Goal: Answer question/provide support

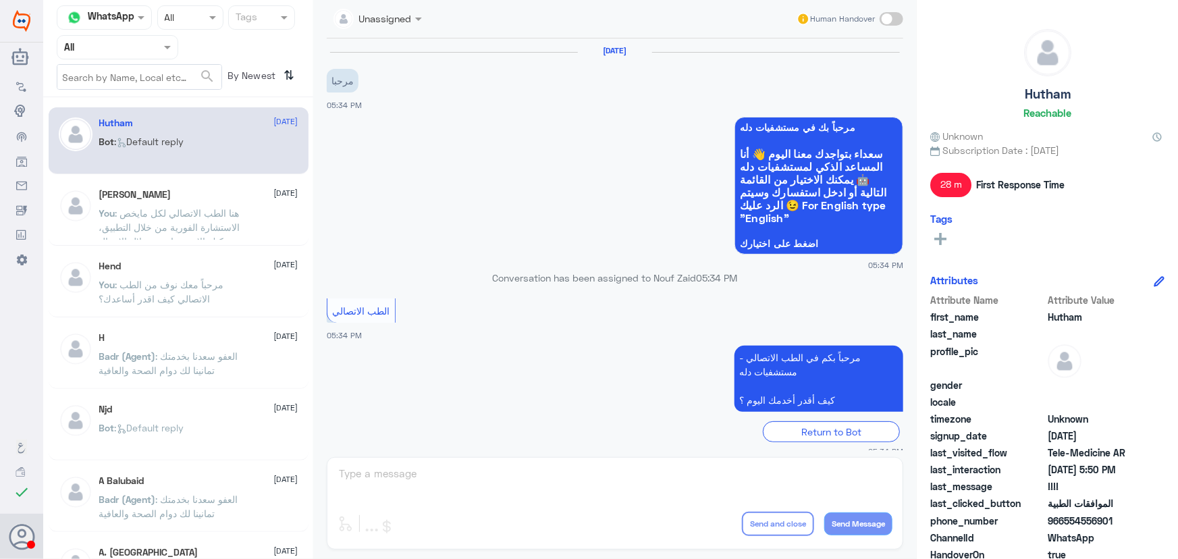
scroll to position [61, 0]
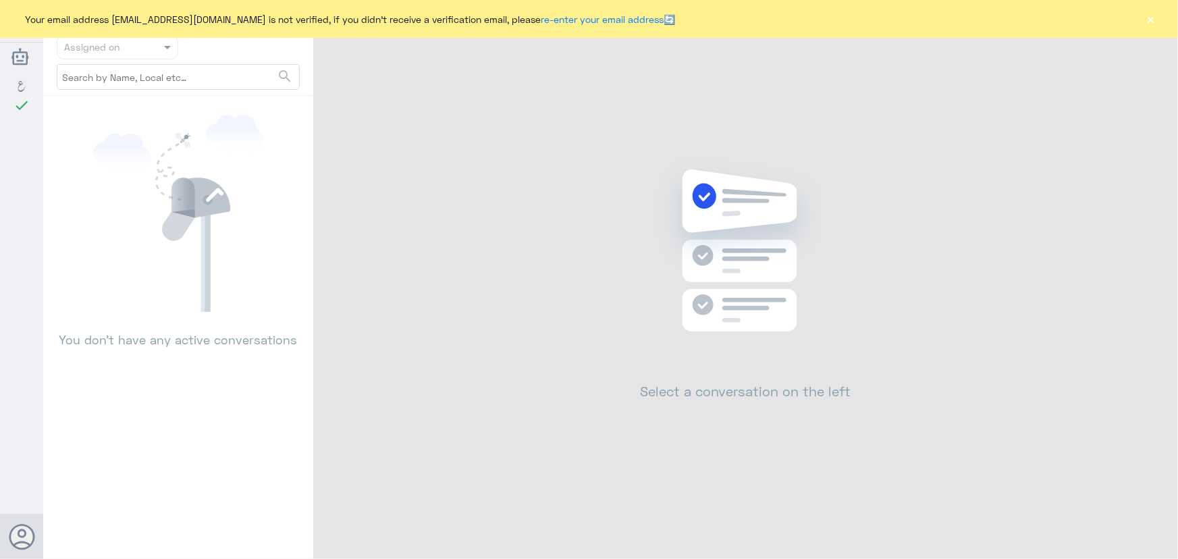
click at [1154, 22] on button "×" at bounding box center [1152, 19] width 14 height 14
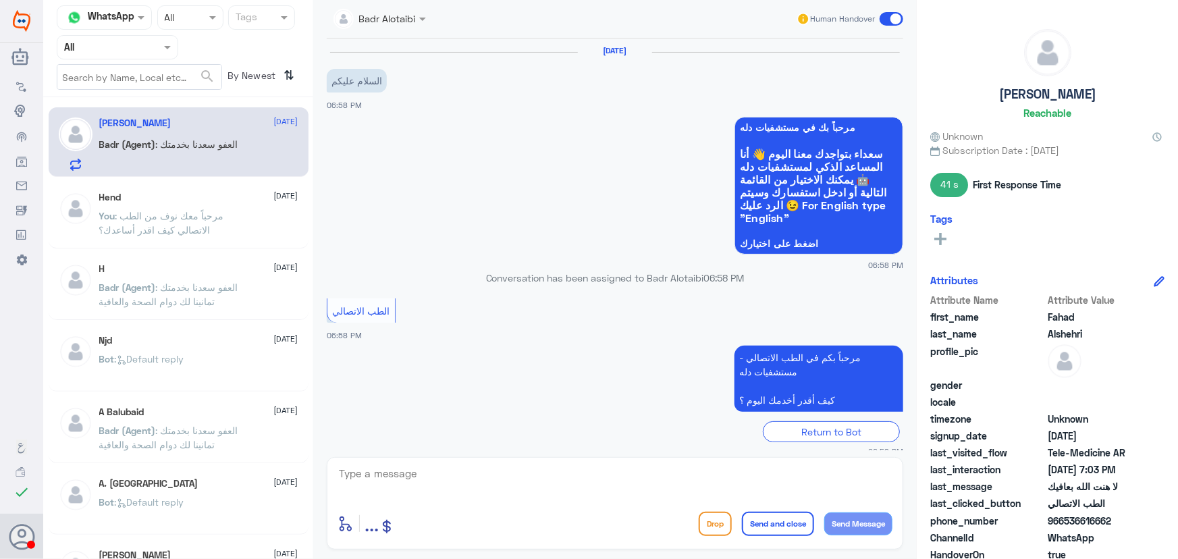
scroll to position [434, 0]
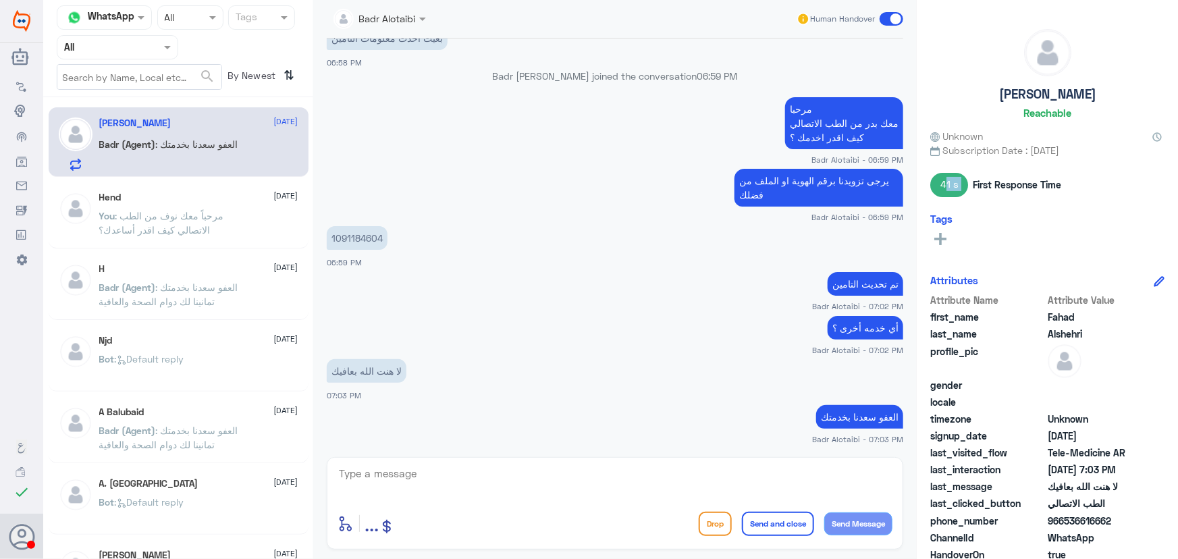
drag, startPoint x: 938, startPoint y: 184, endPoint x: 970, endPoint y: 185, distance: 32.4
click at [970, 185] on div "41 s First Response Time" at bounding box center [1048, 185] width 234 height 24
click at [983, 217] on div "Tags" at bounding box center [1048, 219] width 234 height 12
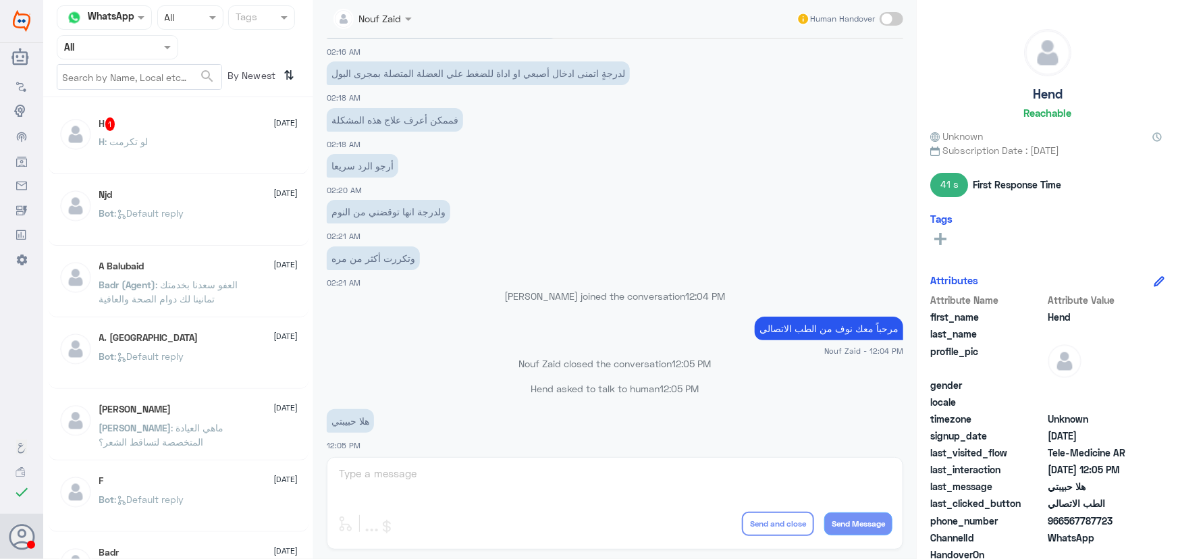
scroll to position [614, 0]
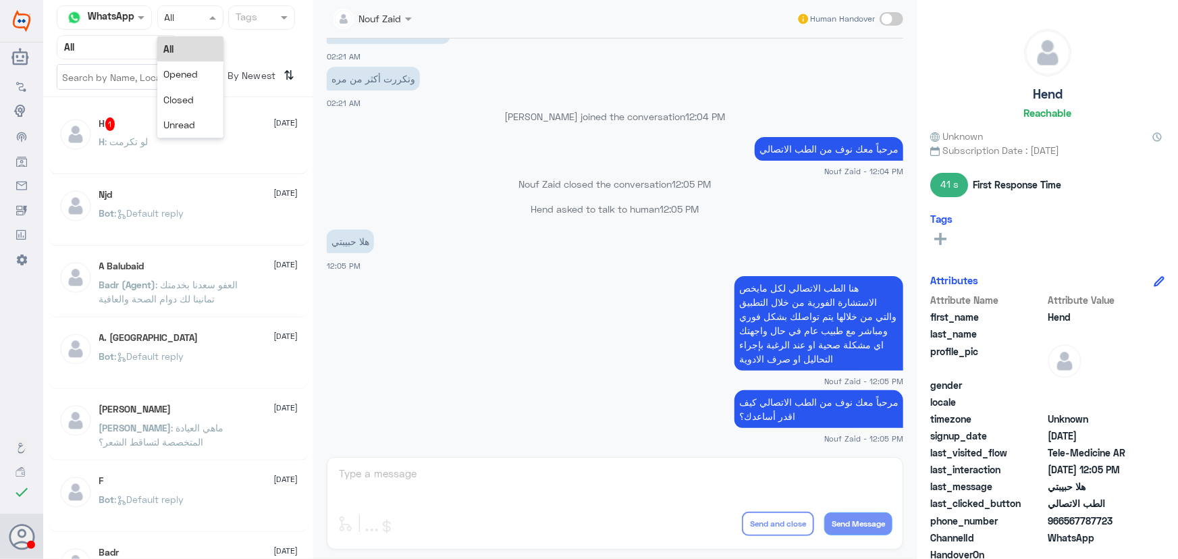
click at [174, 19] on input "text" at bounding box center [177, 17] width 25 height 16
click at [135, 48] on input "text" at bounding box center [101, 47] width 74 height 16
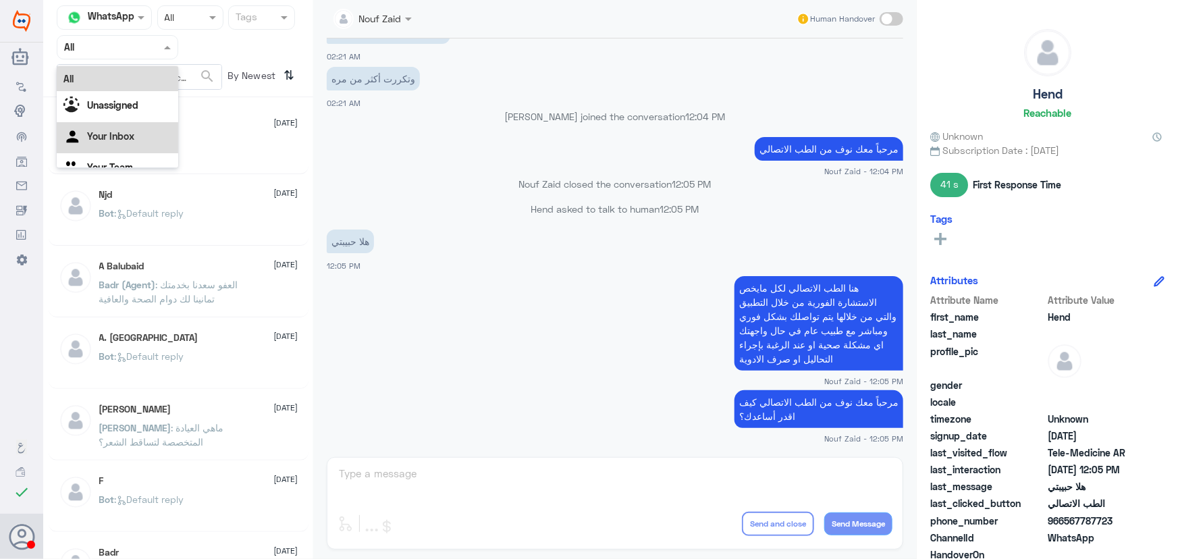
click at [128, 128] on div "Your Inbox" at bounding box center [118, 137] width 122 height 31
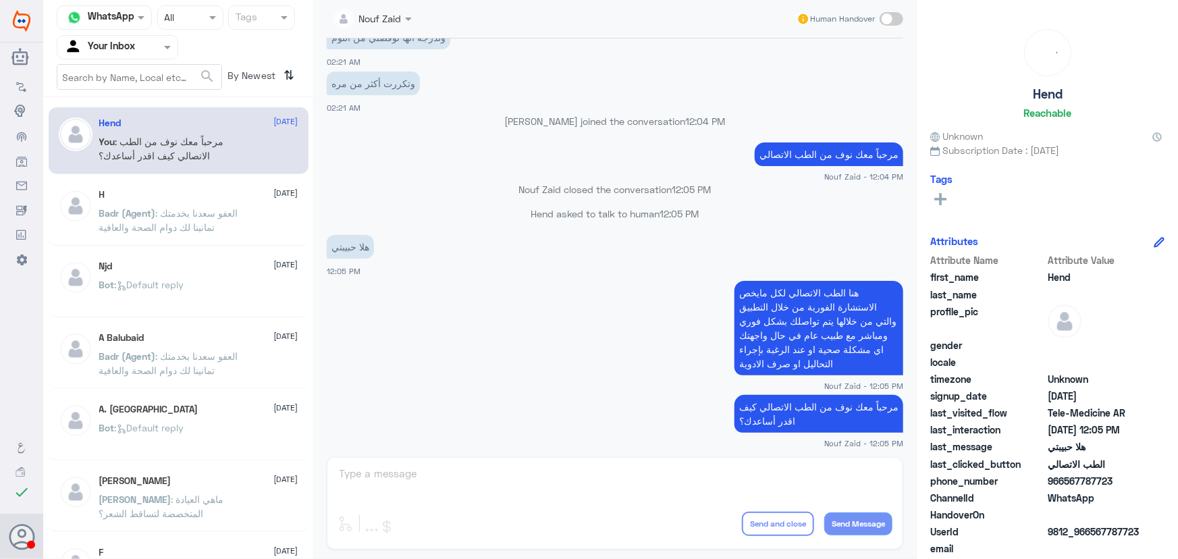
scroll to position [815, 0]
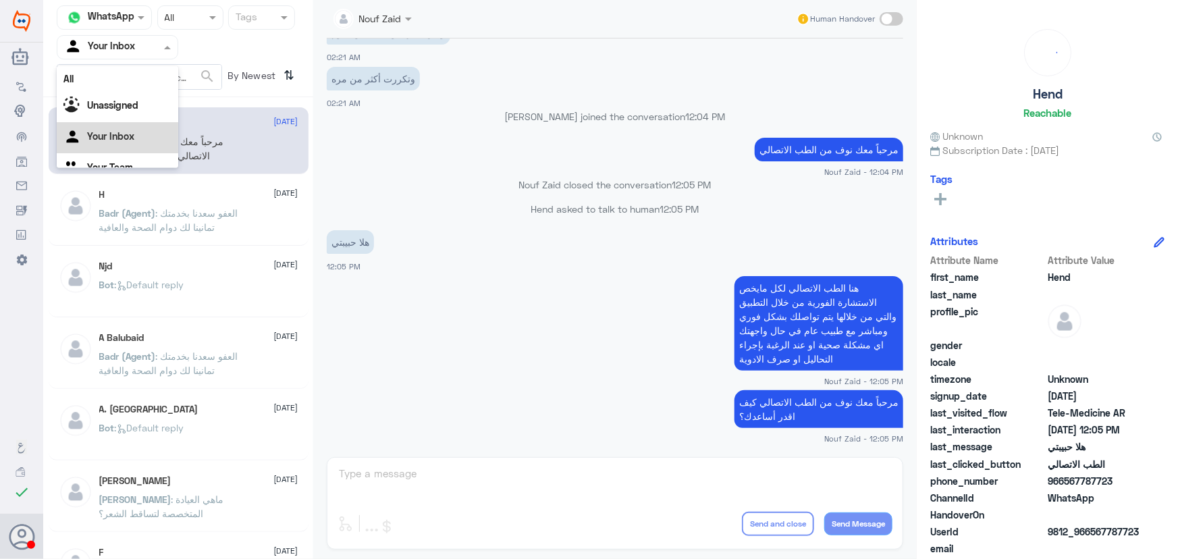
click at [86, 45] on input "text" at bounding box center [101, 47] width 74 height 16
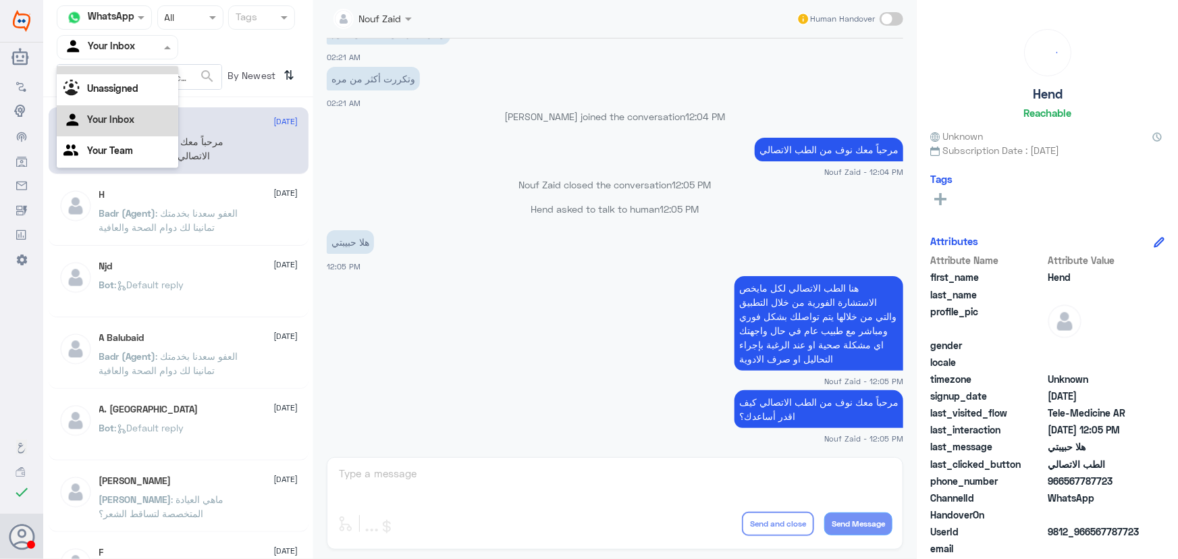
click at [99, 71] on div "All" at bounding box center [118, 61] width 122 height 25
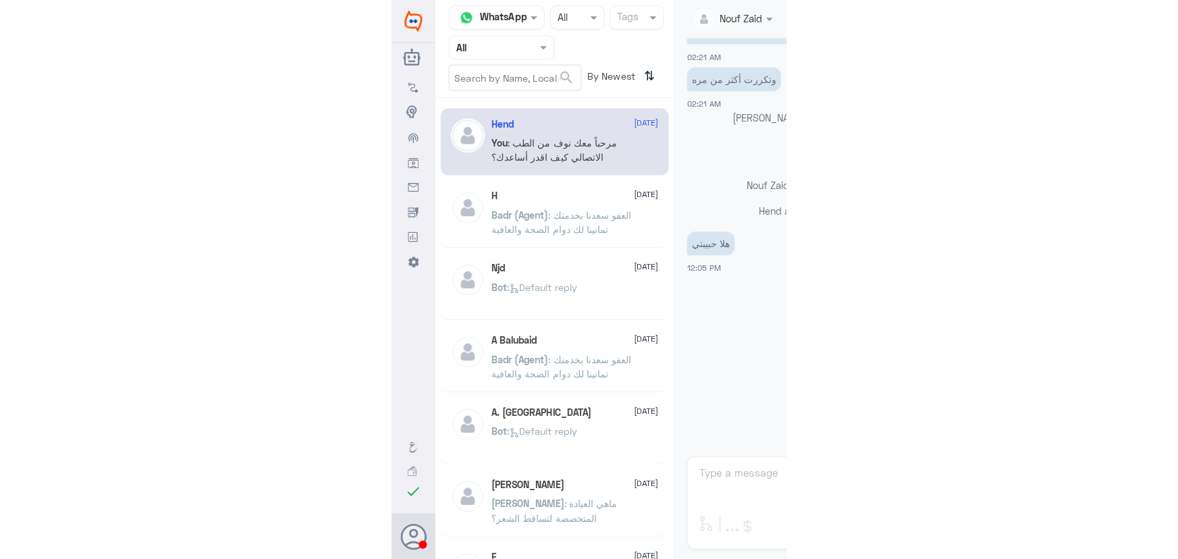
scroll to position [614, 0]
